Goal: Transaction & Acquisition: Purchase product/service

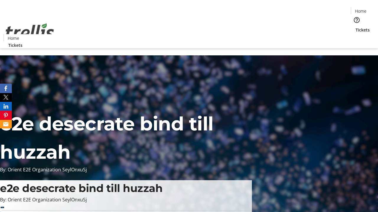
click at [355, 27] on span "Tickets" at bounding box center [362, 30] width 14 height 6
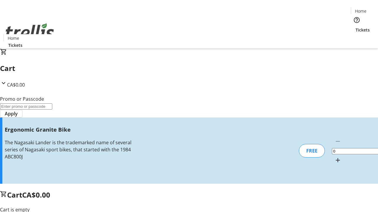
click at [334, 157] on mat-icon "Increment by one" at bounding box center [337, 160] width 7 height 7
type input "1"
